Goal: Information Seeking & Learning: Learn about a topic

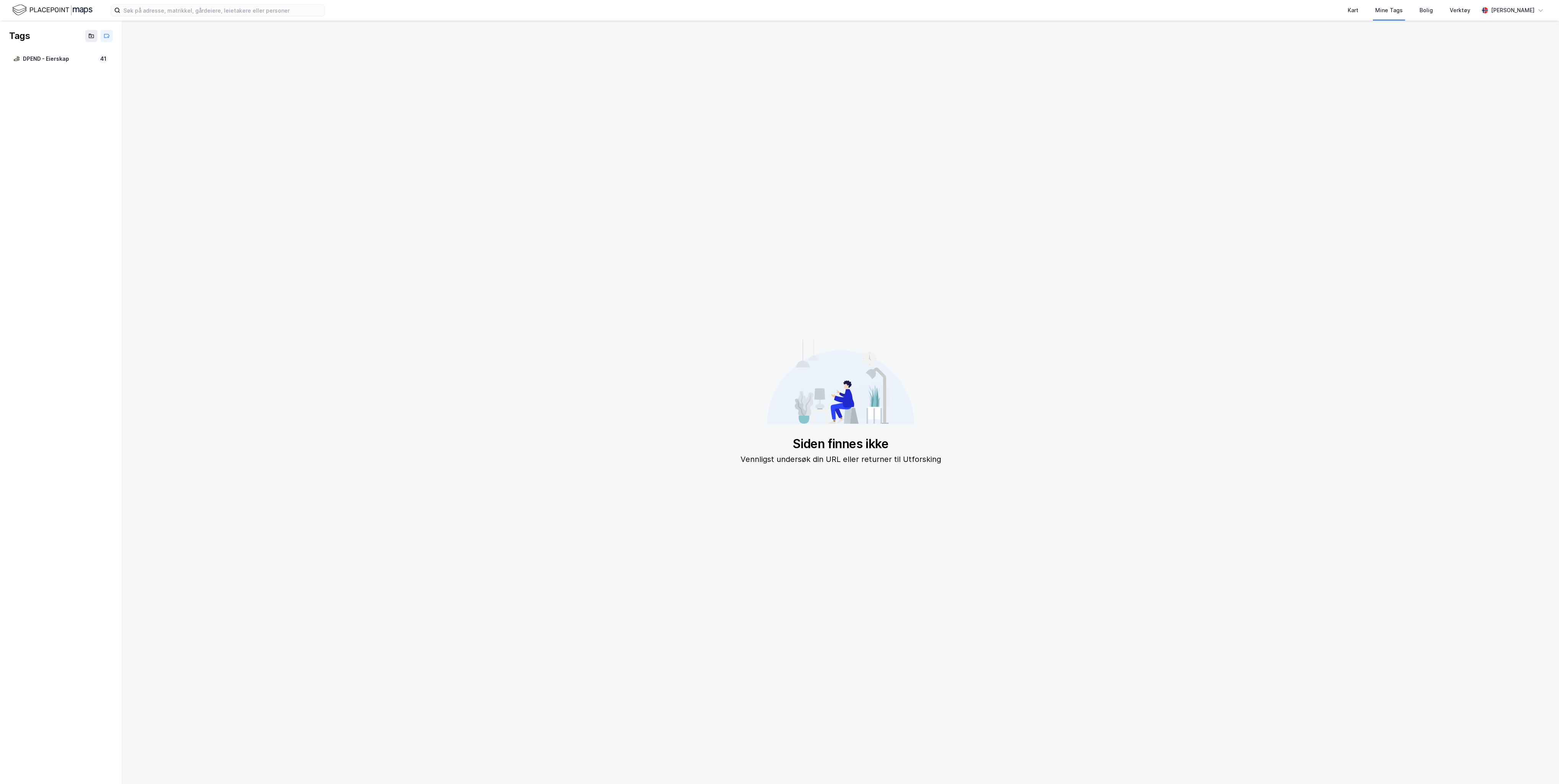
click at [81, 10] on img at bounding box center [52, 10] width 80 height 13
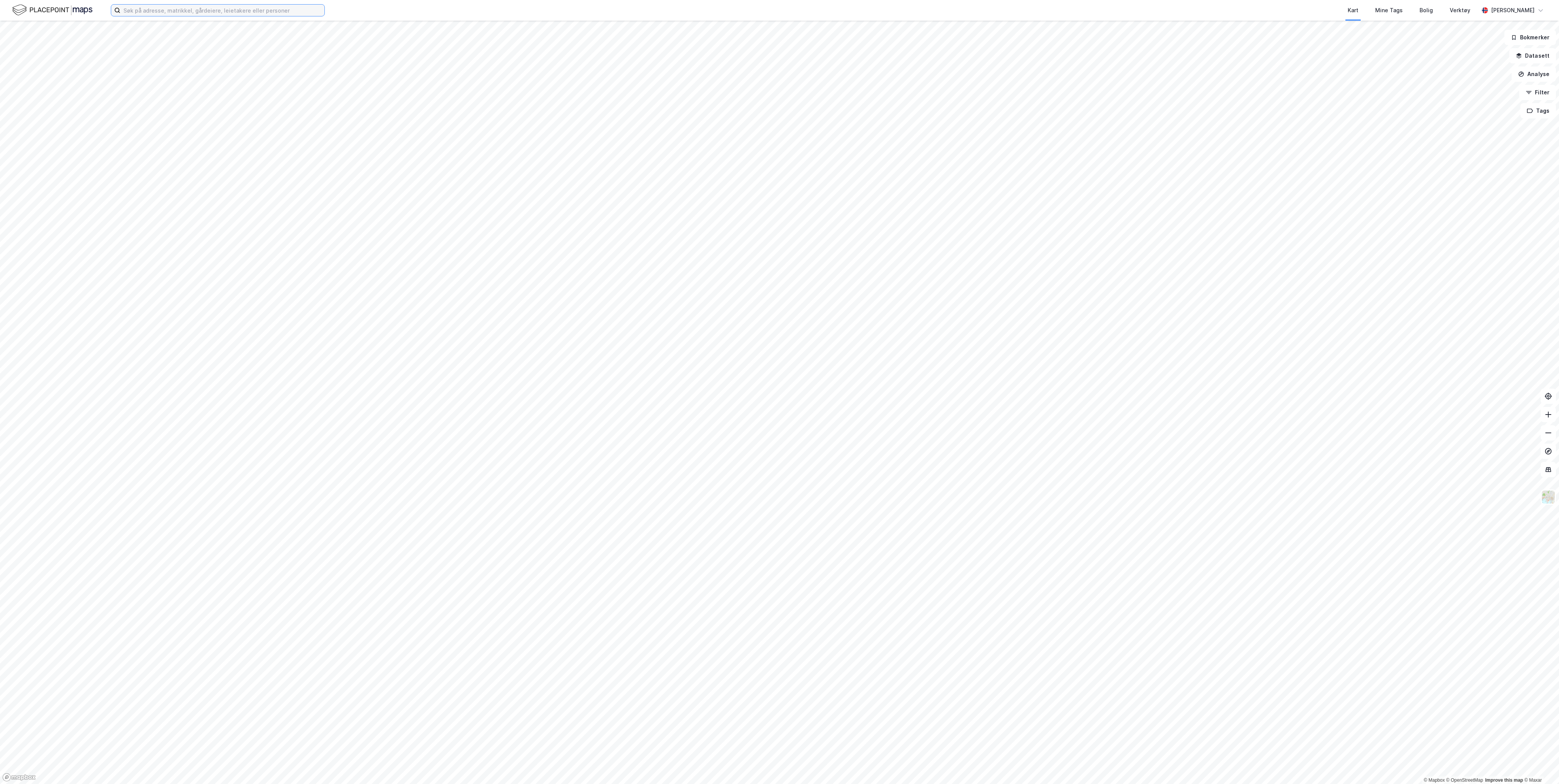
click at [139, 7] on input at bounding box center [222, 10] width 204 height 11
paste input "[PERSON_NAME][STREET_ADDRESS]?"
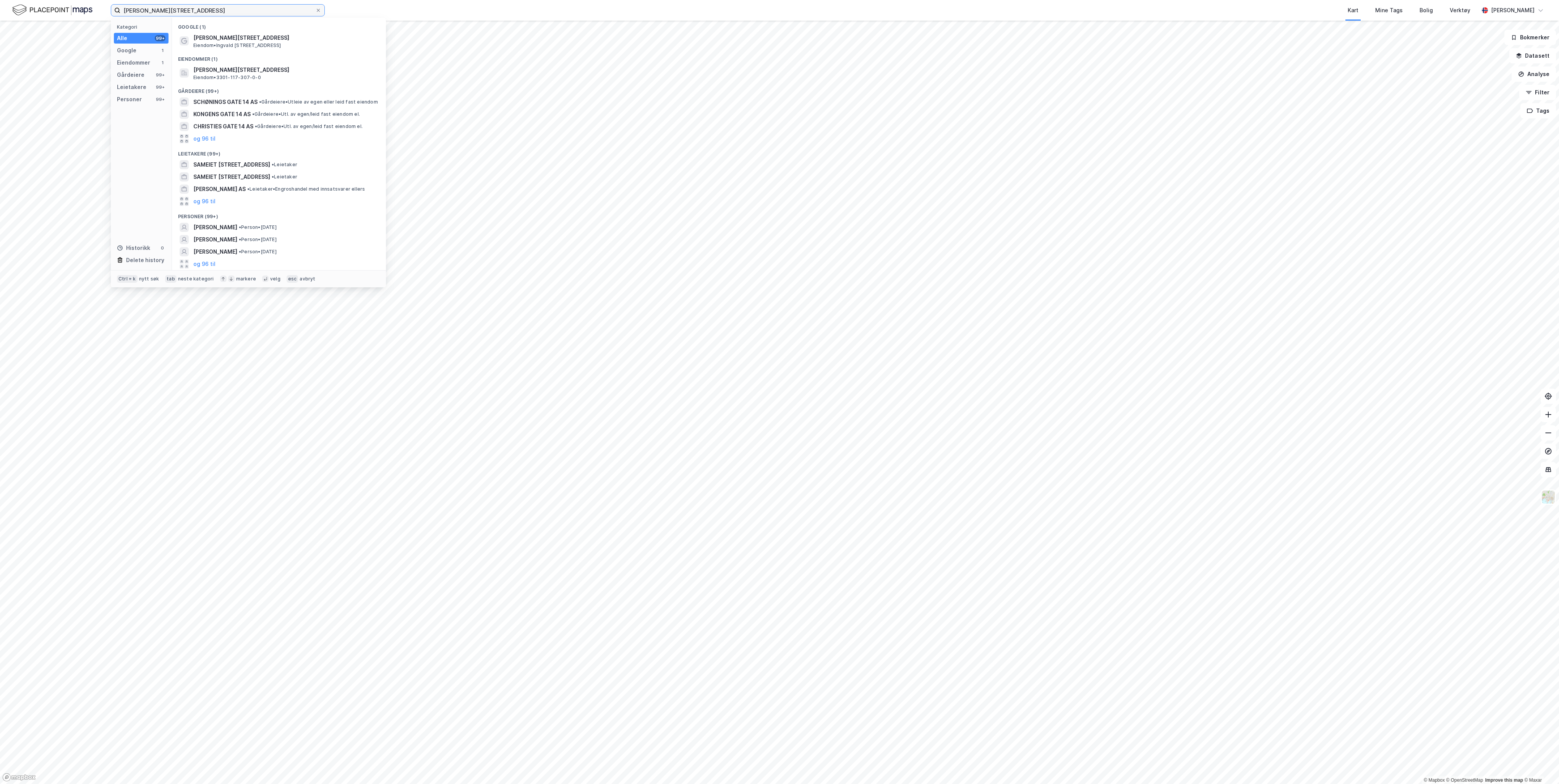
type input "[PERSON_NAME][STREET_ADDRESS]"
click at [254, 46] on span "Eiendom • [STREET_ADDRESS]" at bounding box center [237, 45] width 88 height 6
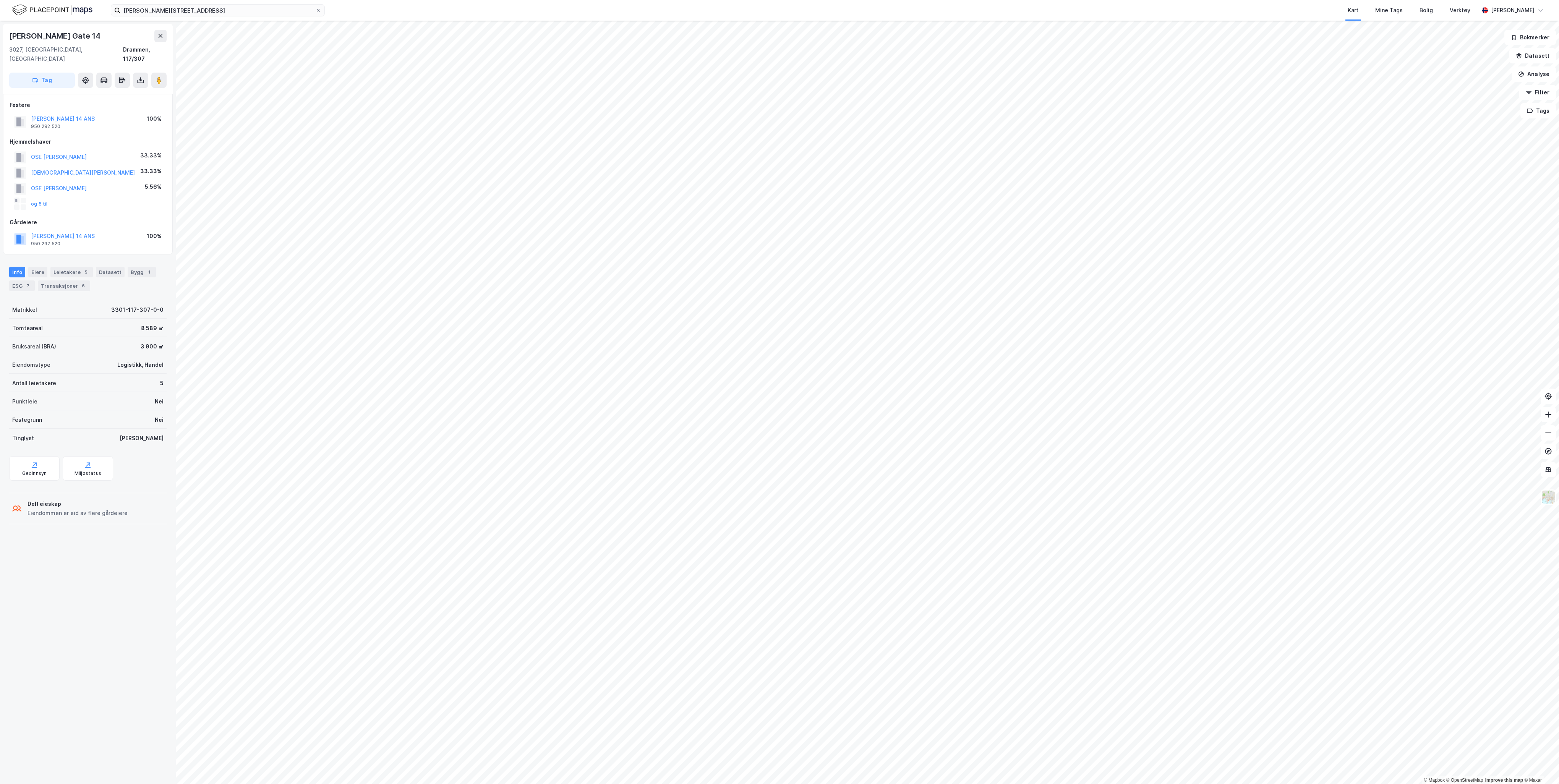
click at [38, 13] on img at bounding box center [52, 10] width 80 height 13
